Goal: Transaction & Acquisition: Purchase product/service

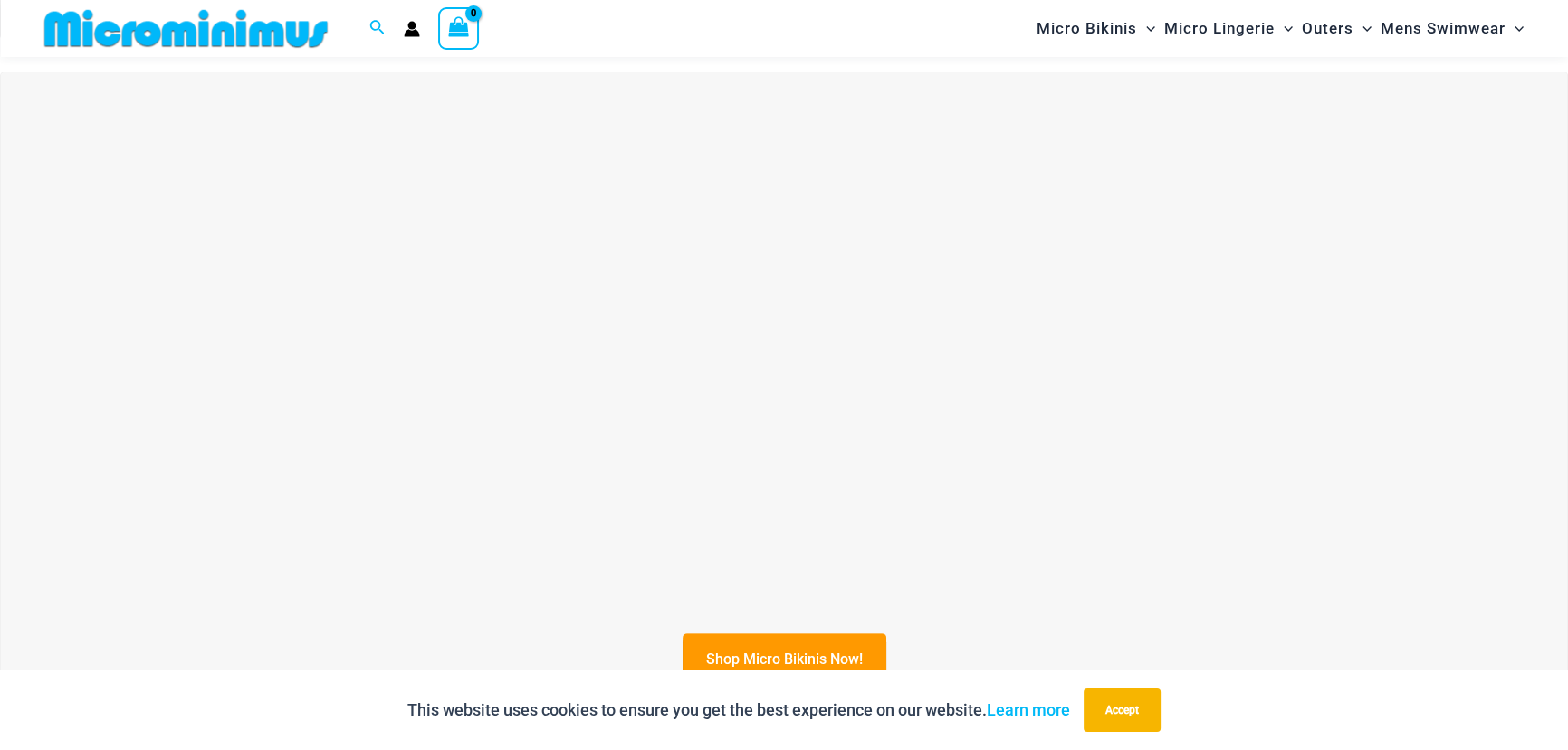
scroll to position [644, 0]
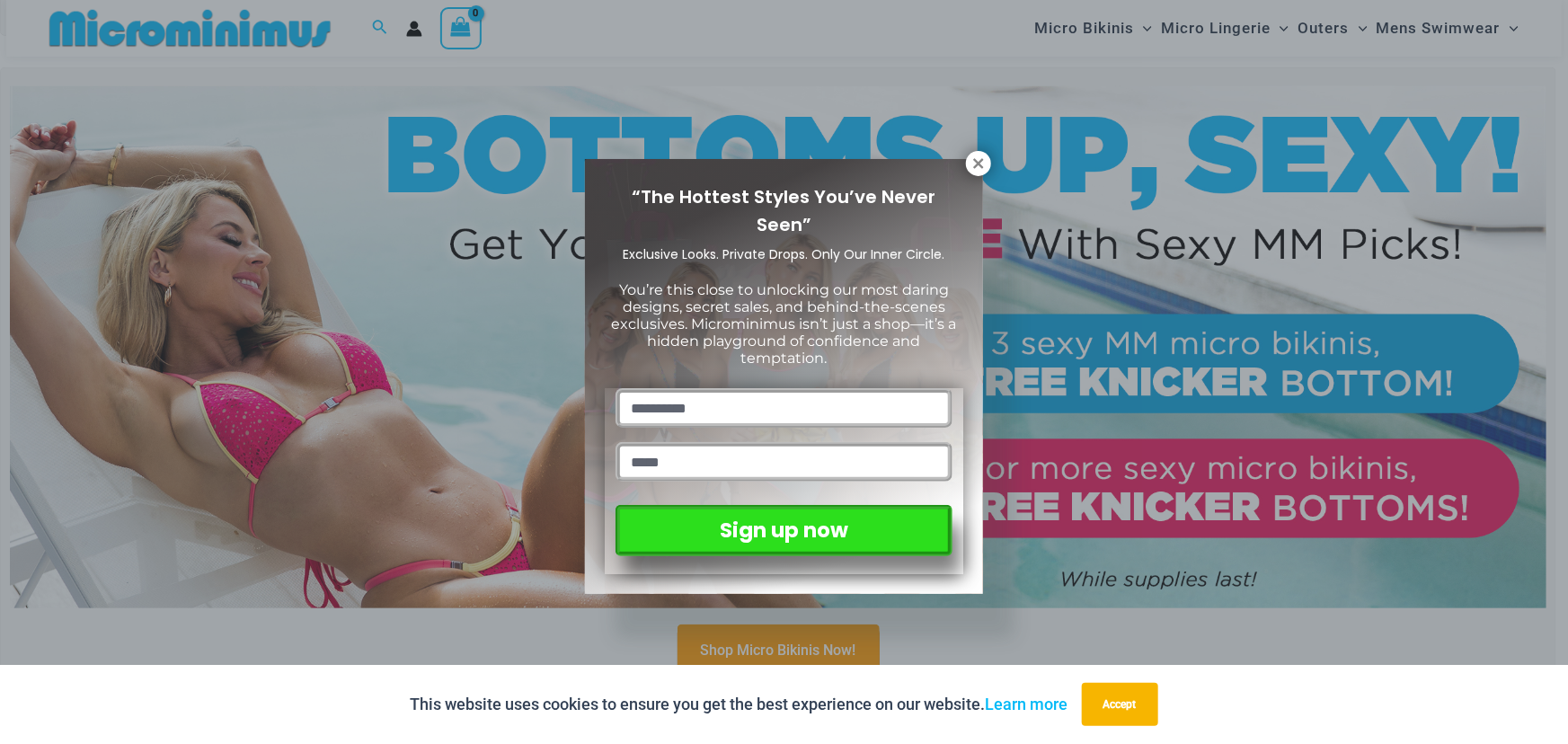
drag, startPoint x: 979, startPoint y: 165, endPoint x: 962, endPoint y: 172, distance: 18.4
click at [980, 165] on icon at bounding box center [979, 164] width 16 height 16
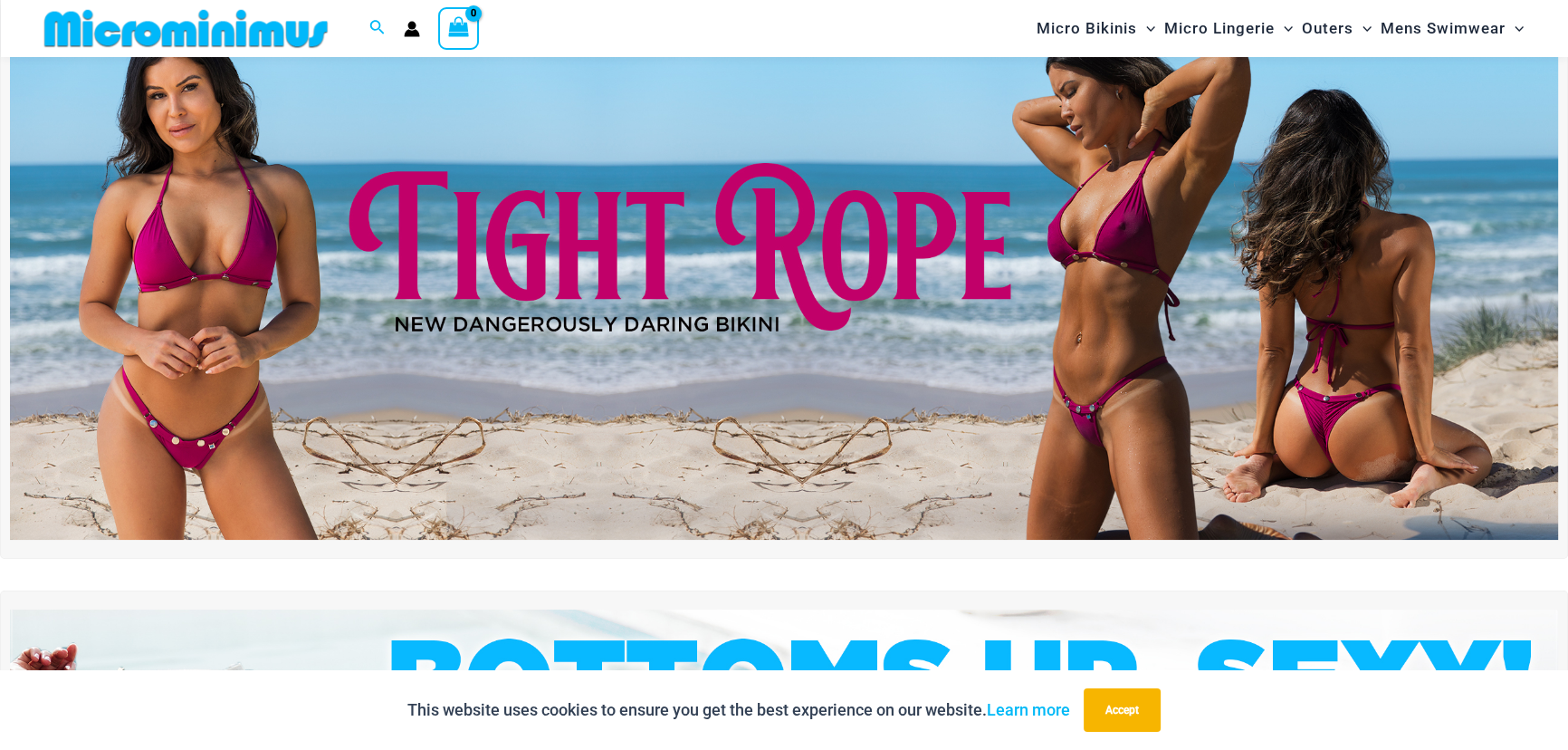
scroll to position [0, 0]
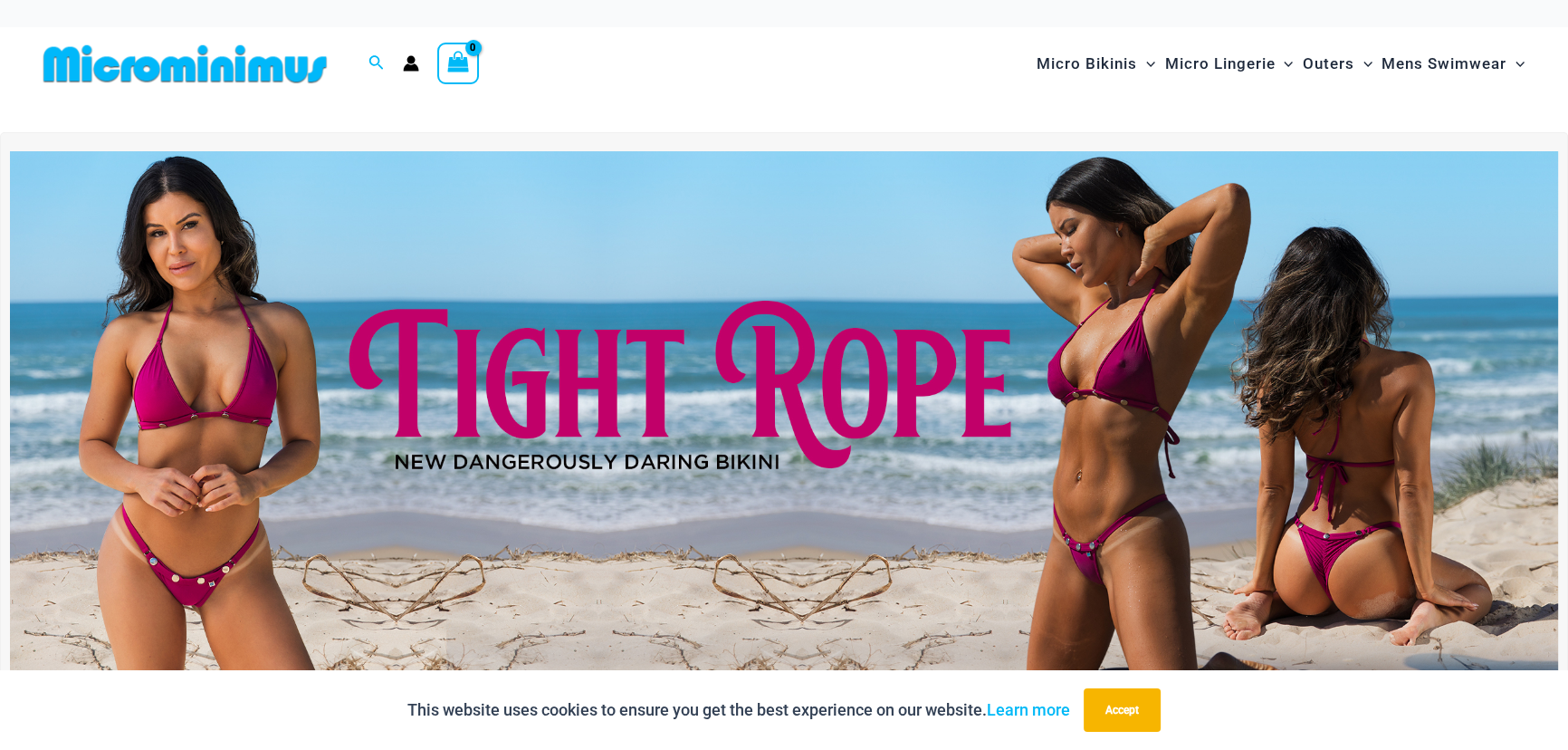
click at [585, 383] on img at bounding box center [784, 415] width 1548 height 527
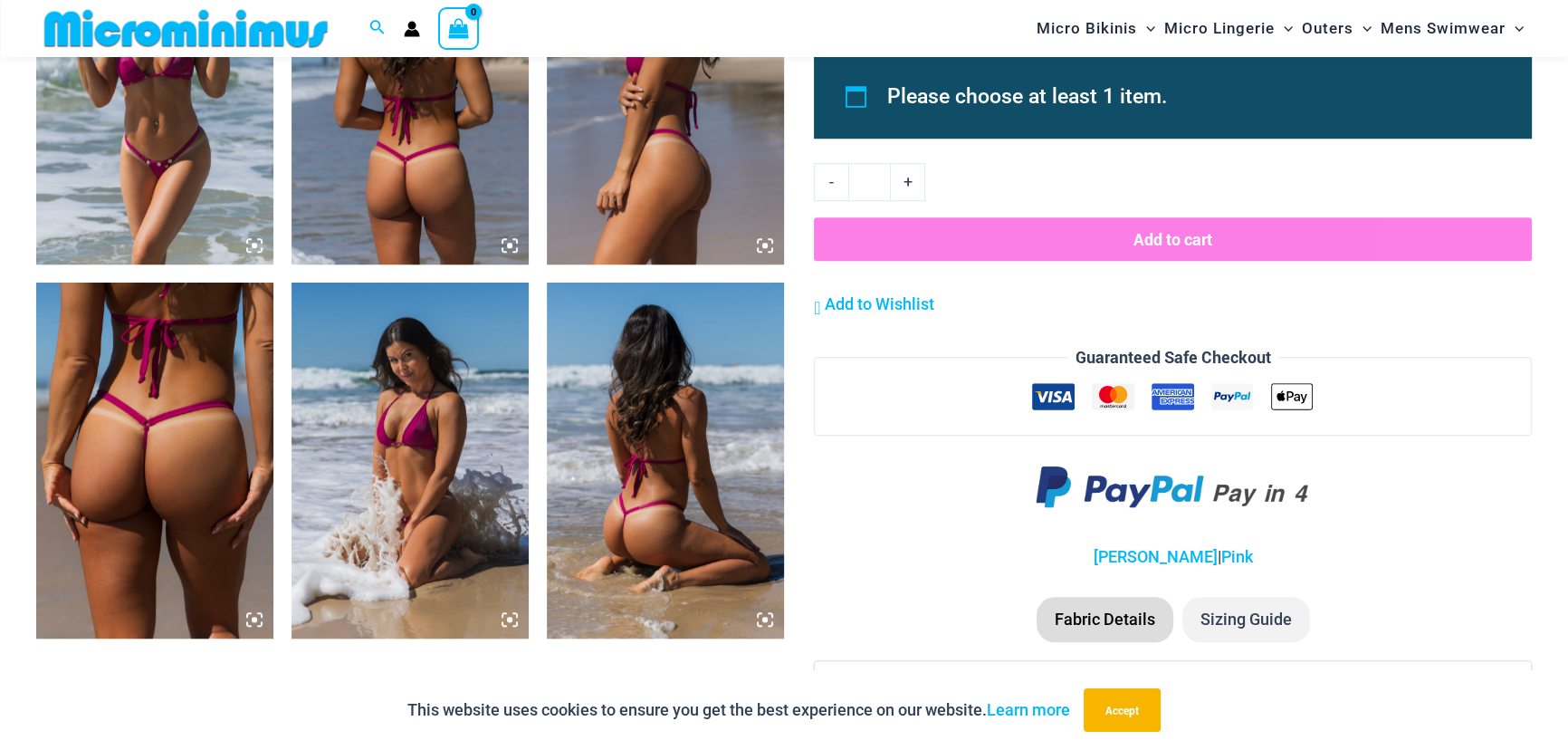
scroll to position [1787, 0]
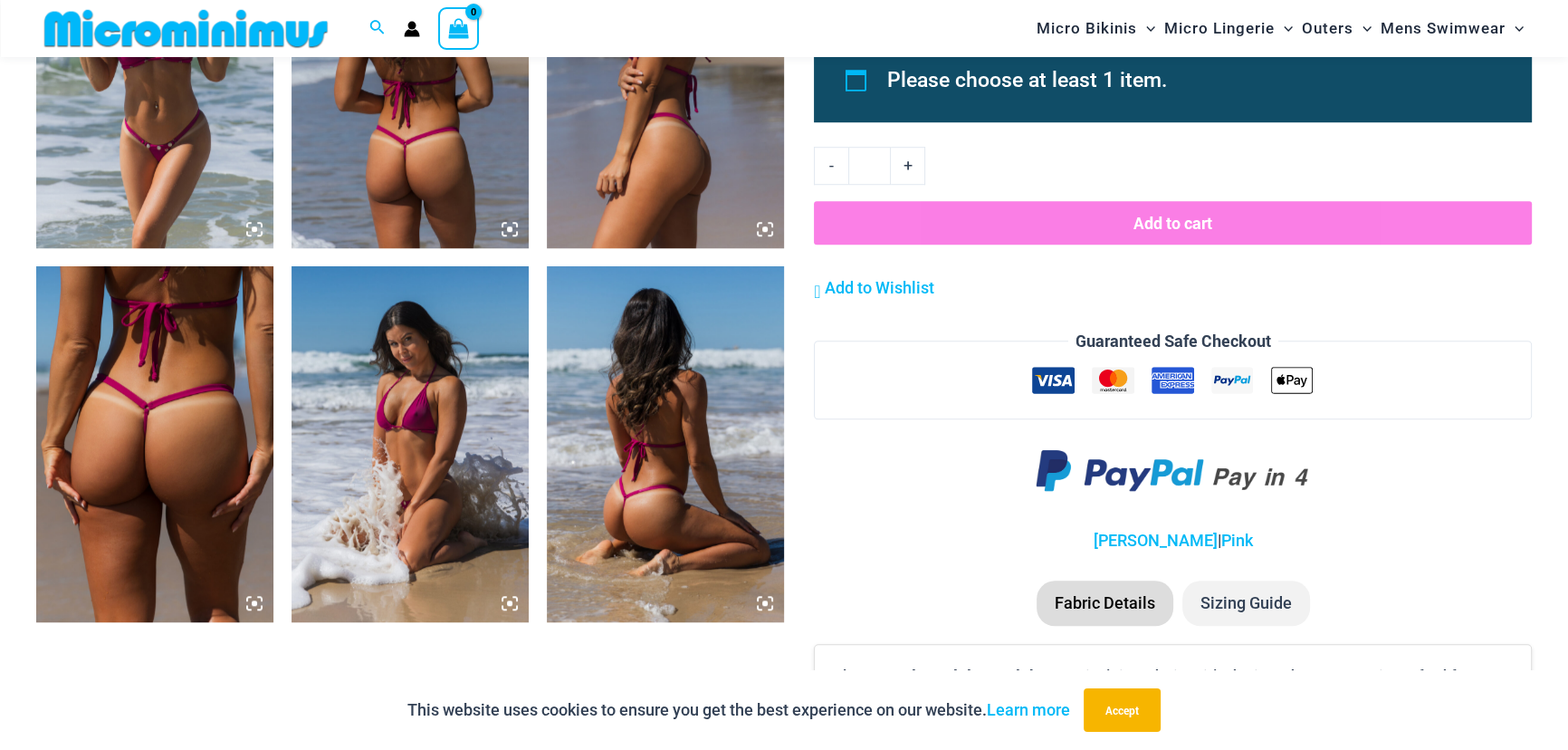
drag, startPoint x: 0, startPoint y: 0, endPoint x: 356, endPoint y: 420, distance: 550.6
